Goal: Information Seeking & Learning: Learn about a topic

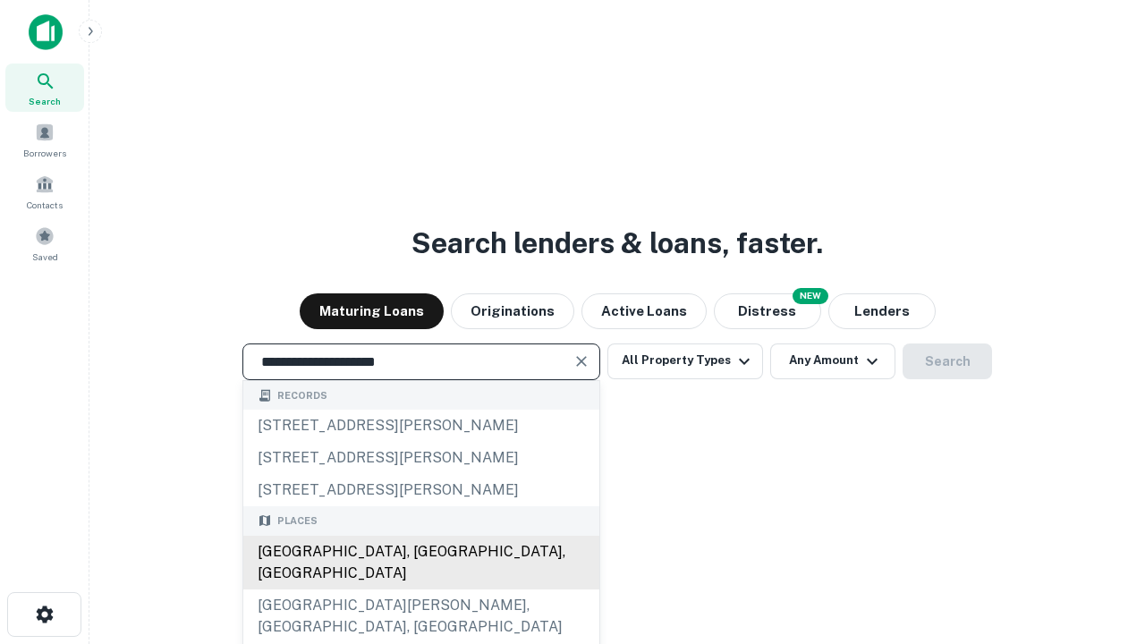
click at [421, 590] on div "[GEOGRAPHIC_DATA], [GEOGRAPHIC_DATA], [GEOGRAPHIC_DATA]" at bounding box center [421, 563] width 356 height 54
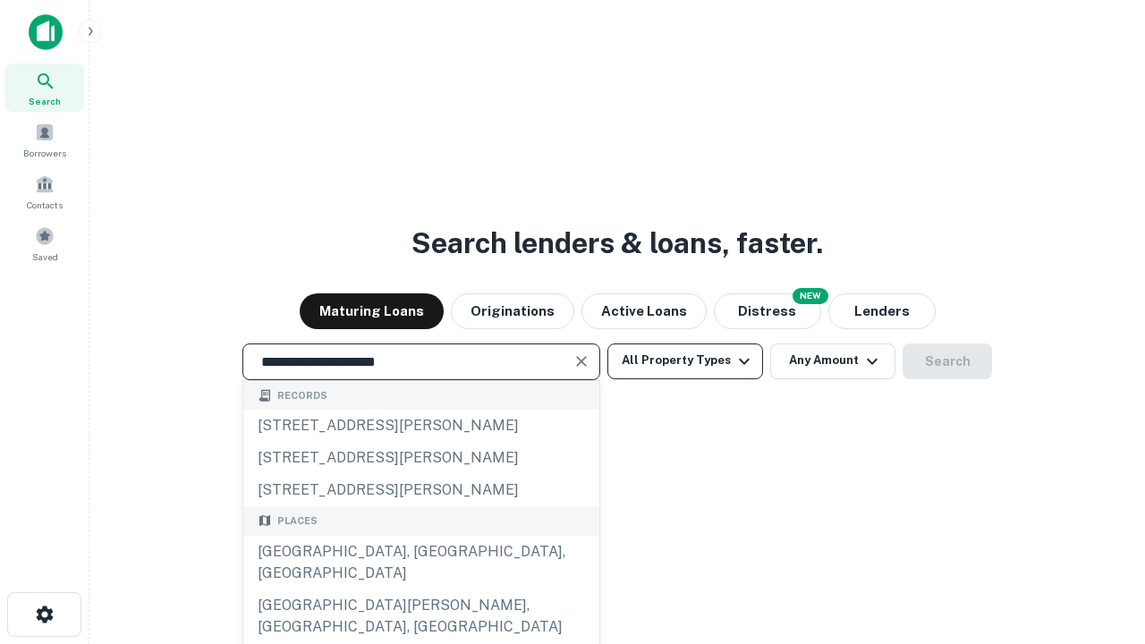
click at [685, 361] on button "All Property Types" at bounding box center [686, 362] width 156 height 36
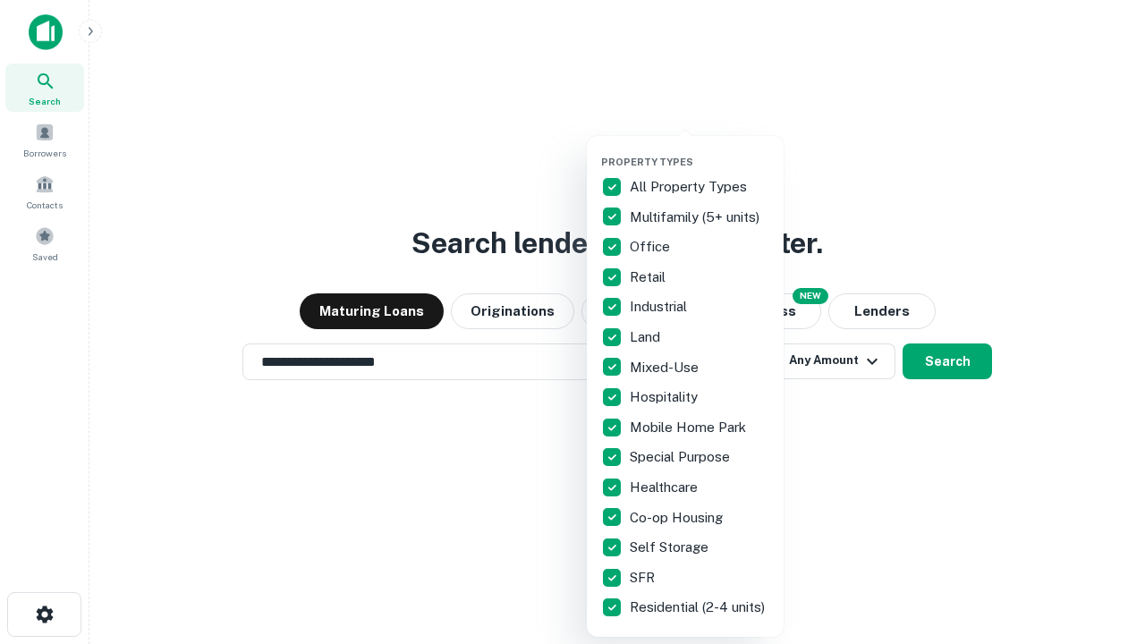
type input "**********"
click at [700, 150] on button "button" at bounding box center [699, 150] width 197 height 1
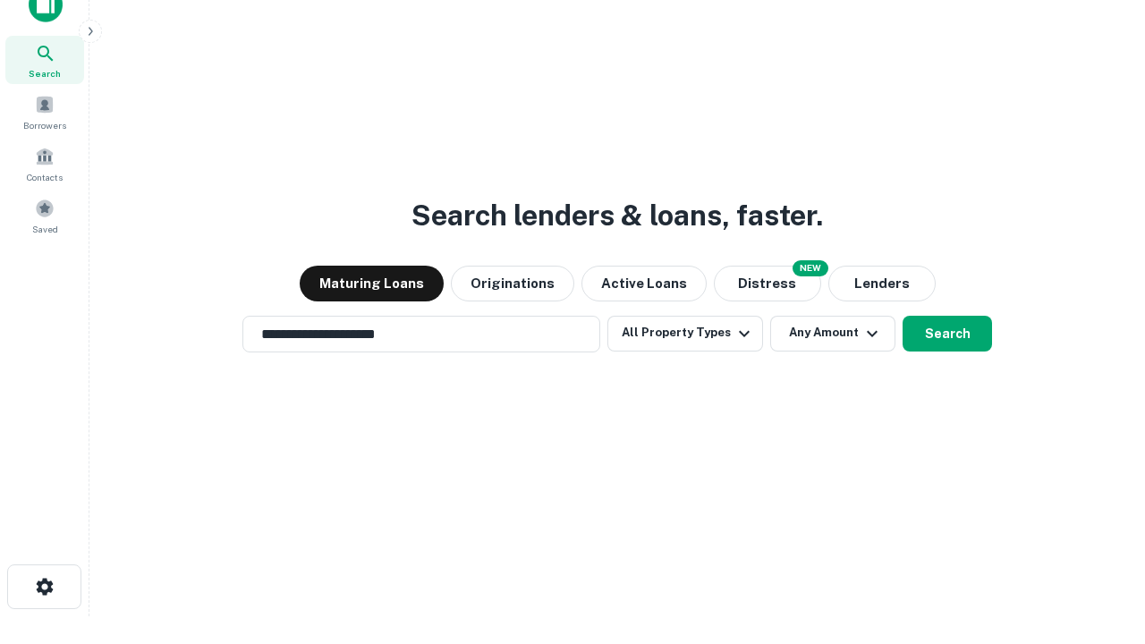
scroll to position [11, 216]
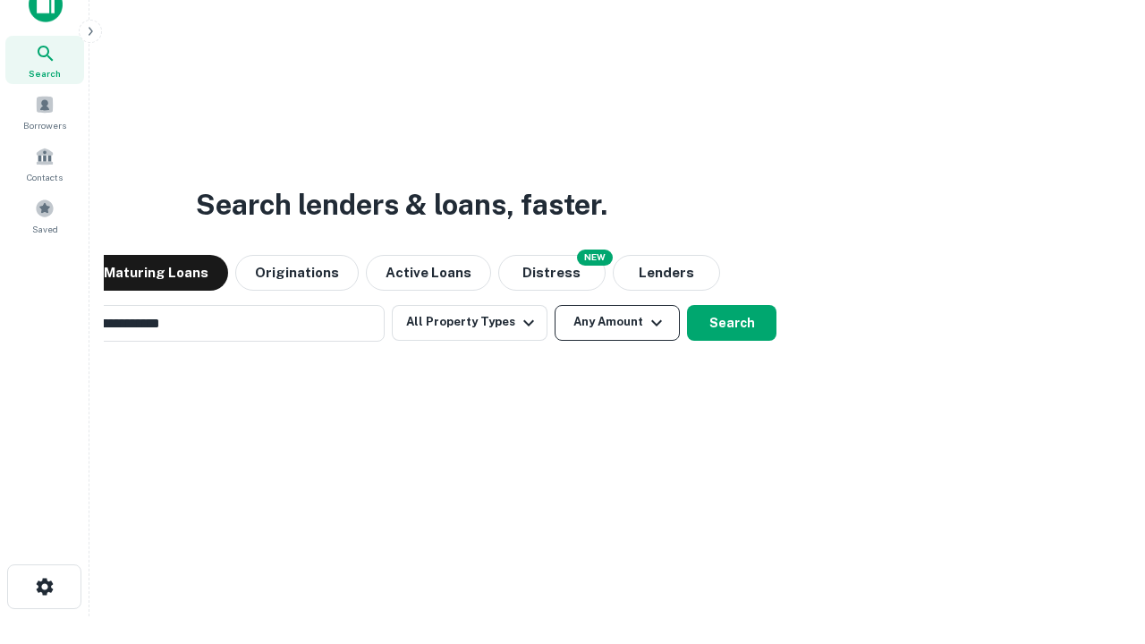
click at [555, 305] on button "Any Amount" at bounding box center [617, 323] width 125 height 36
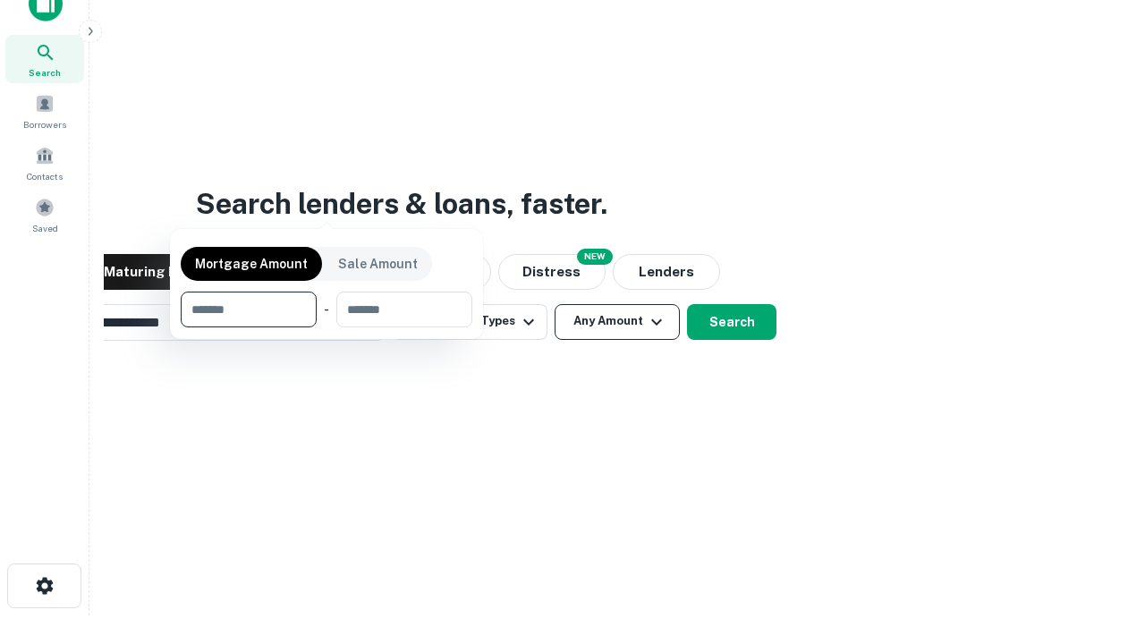
scroll to position [129, 506]
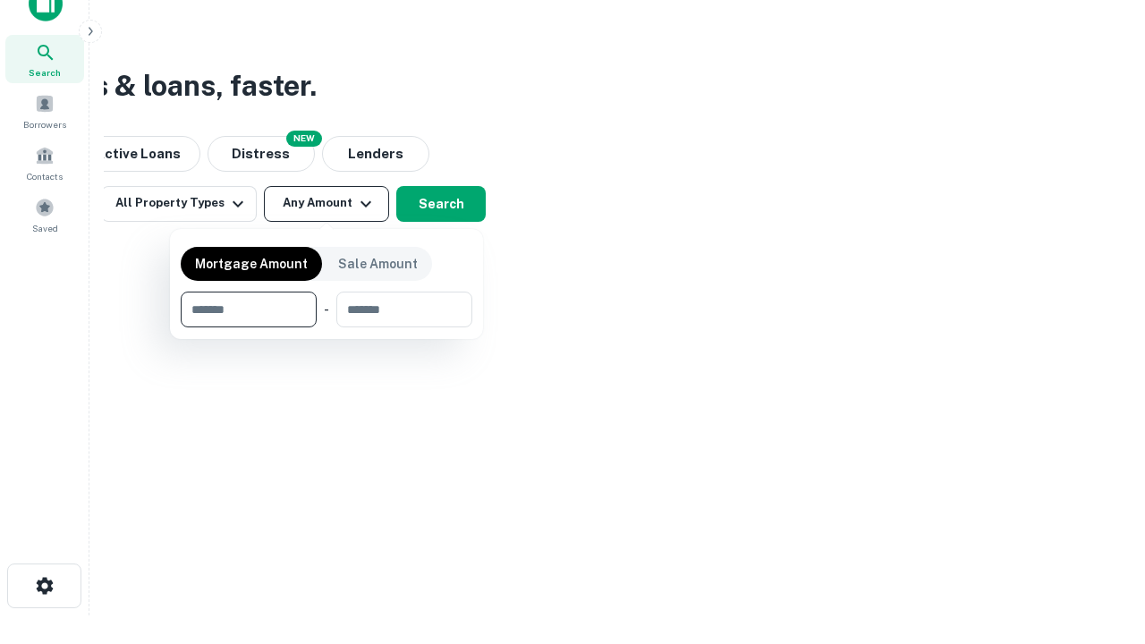
type input "*******"
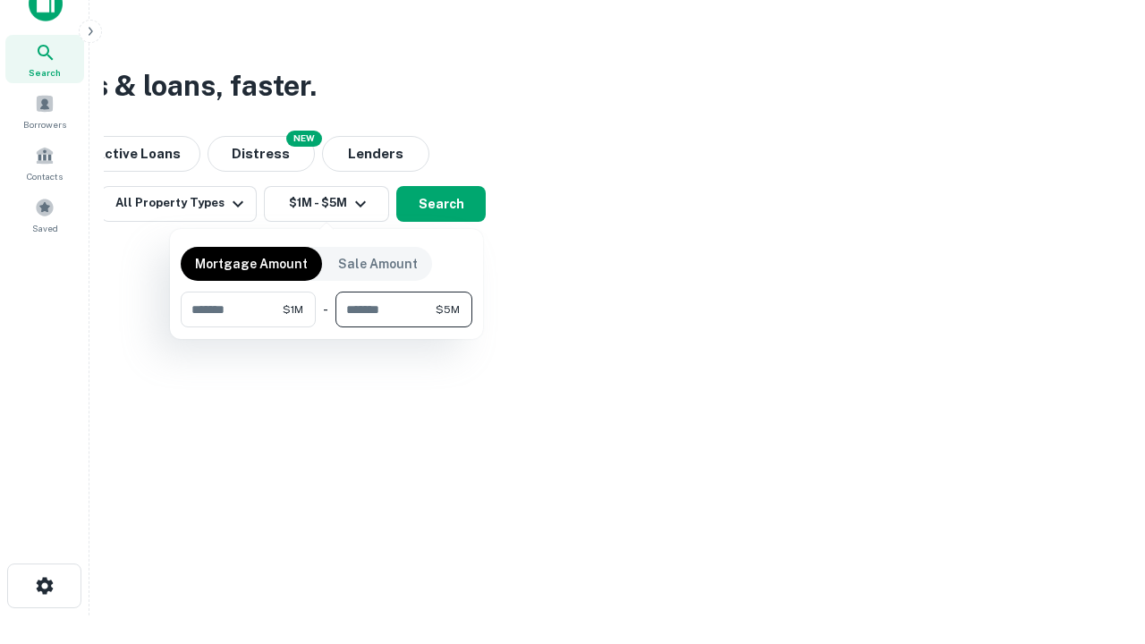
type input "*******"
click at [327, 327] on button "button" at bounding box center [327, 327] width 292 height 1
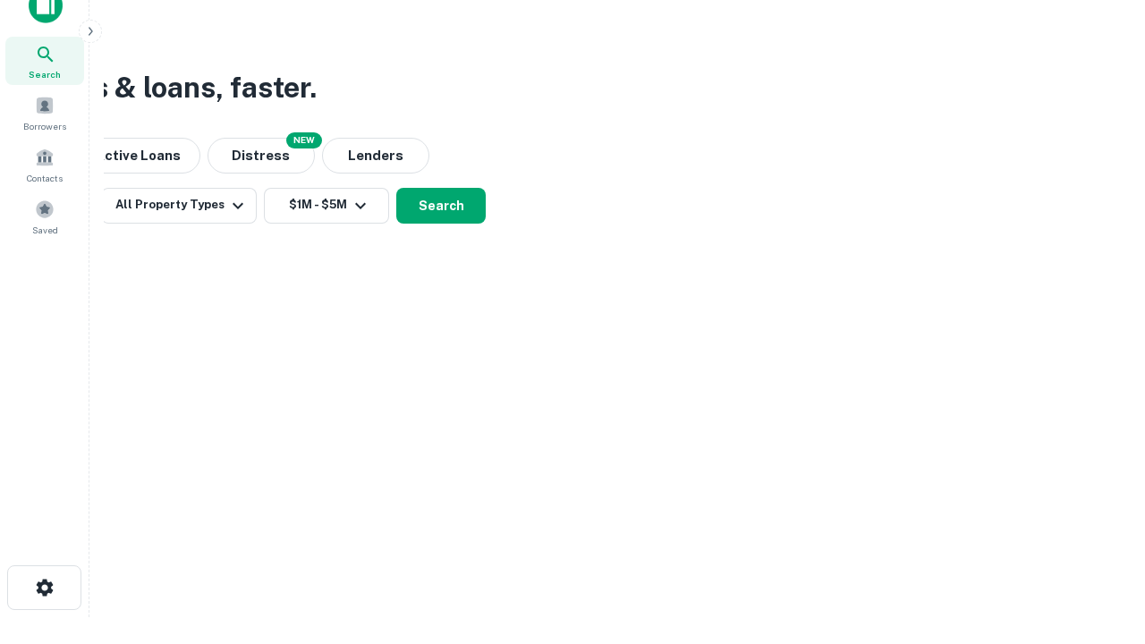
scroll to position [11, 330]
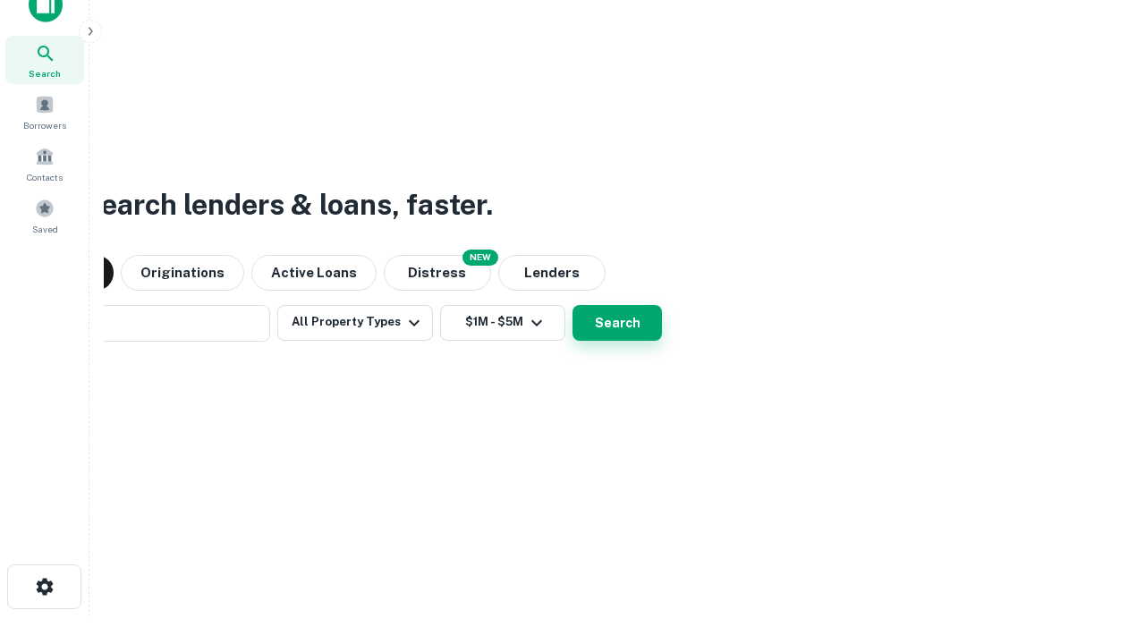
click at [573, 305] on button "Search" at bounding box center [617, 323] width 89 height 36
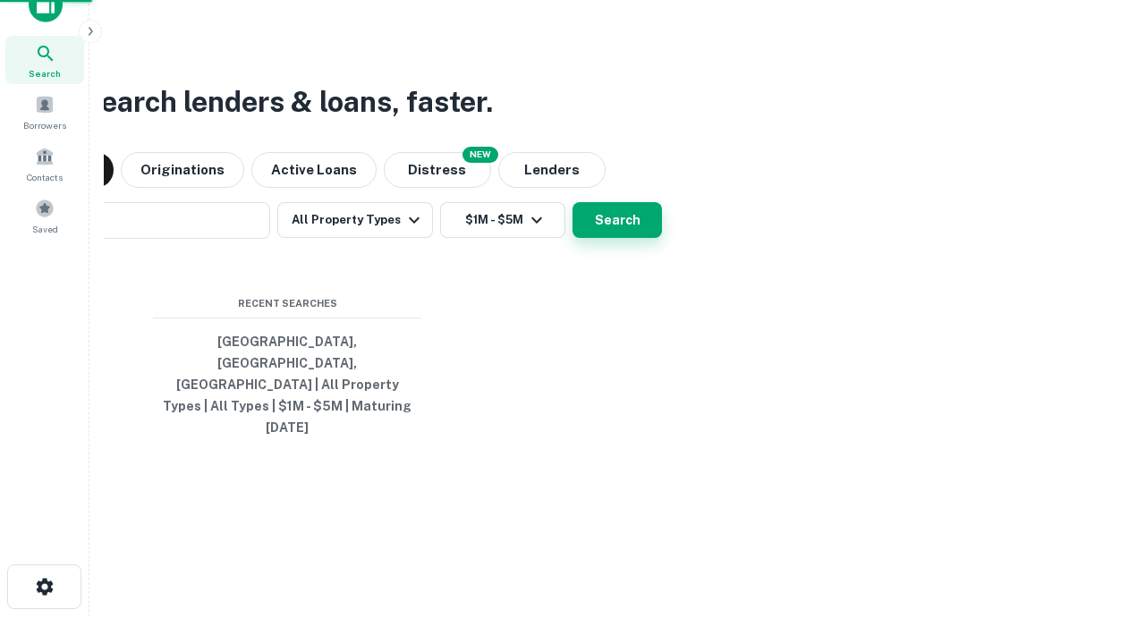
scroll to position [47, 506]
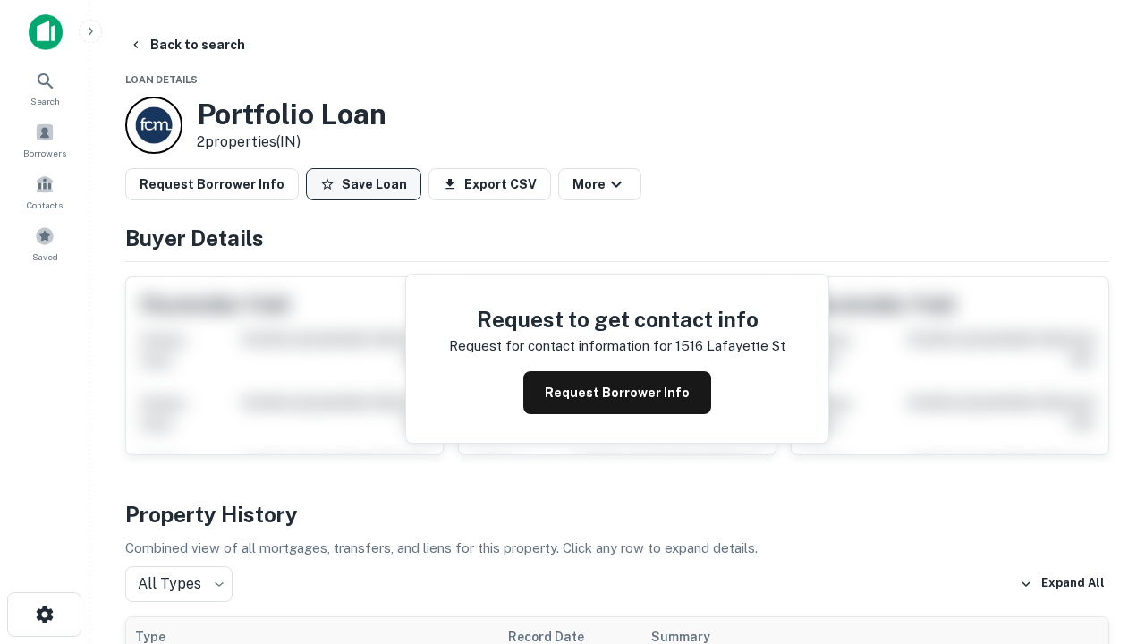
click at [363, 184] on button "Save Loan" at bounding box center [363, 184] width 115 height 32
click at [368, 184] on button "Loan Saved" at bounding box center [367, 184] width 123 height 32
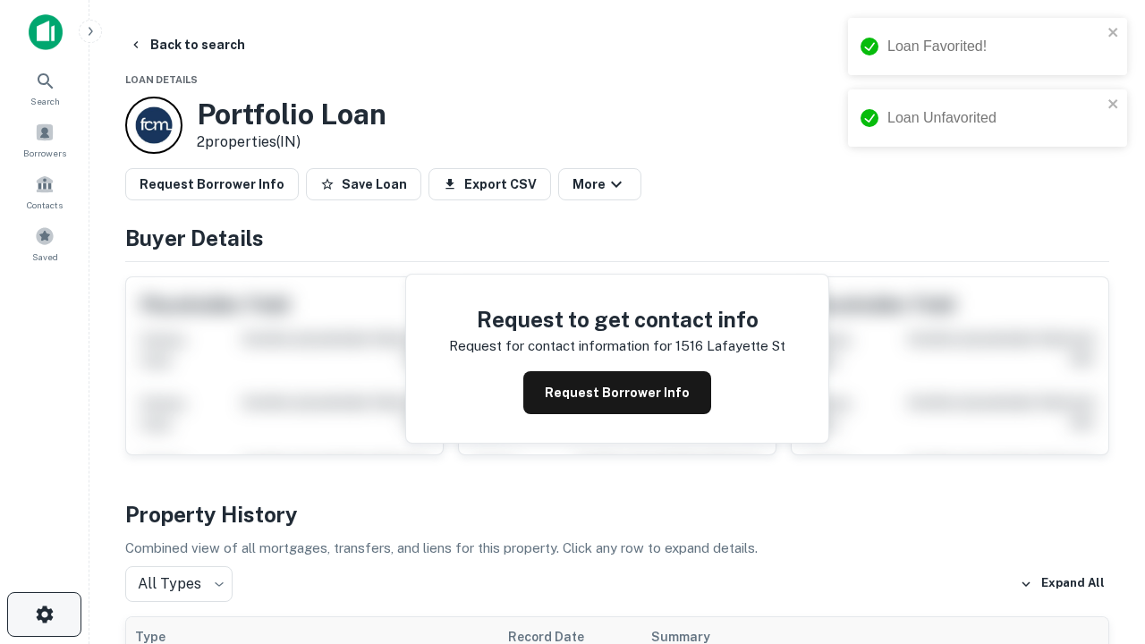
click at [44, 615] on icon "button" at bounding box center [44, 614] width 21 height 21
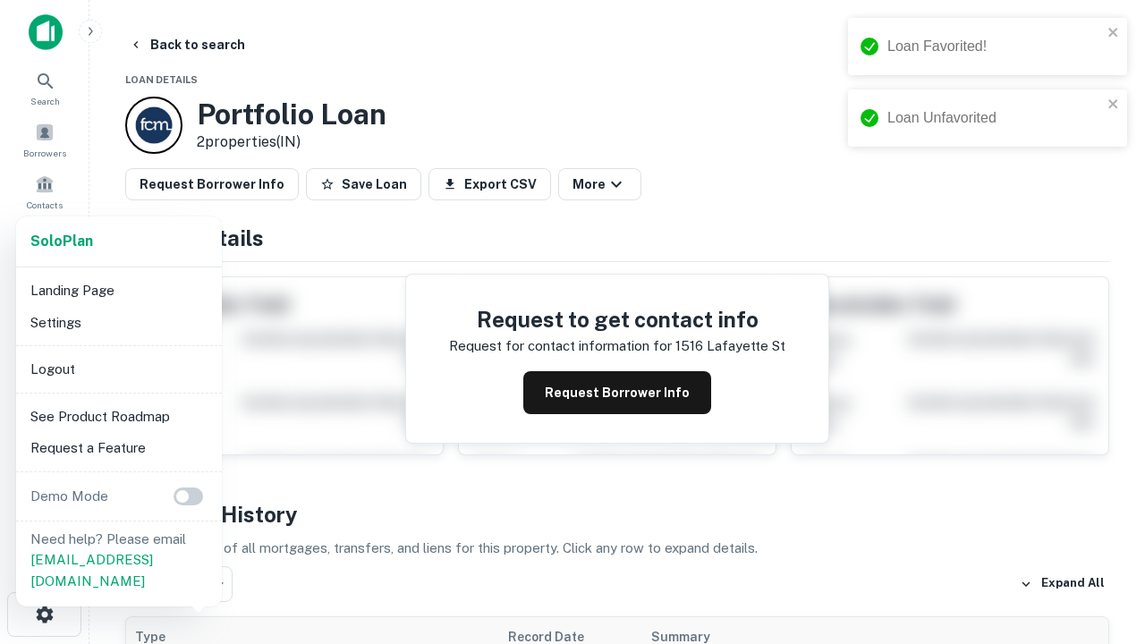
click at [118, 369] on li "Logout" at bounding box center [118, 369] width 191 height 32
